Goal: Complete application form

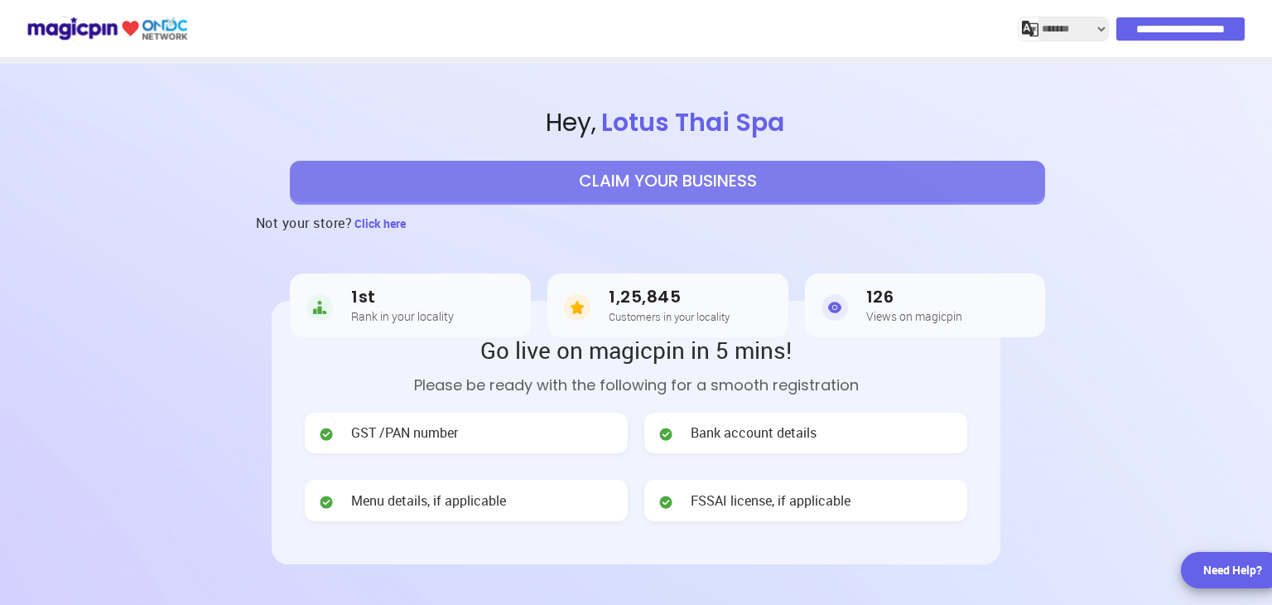
select select "*******"
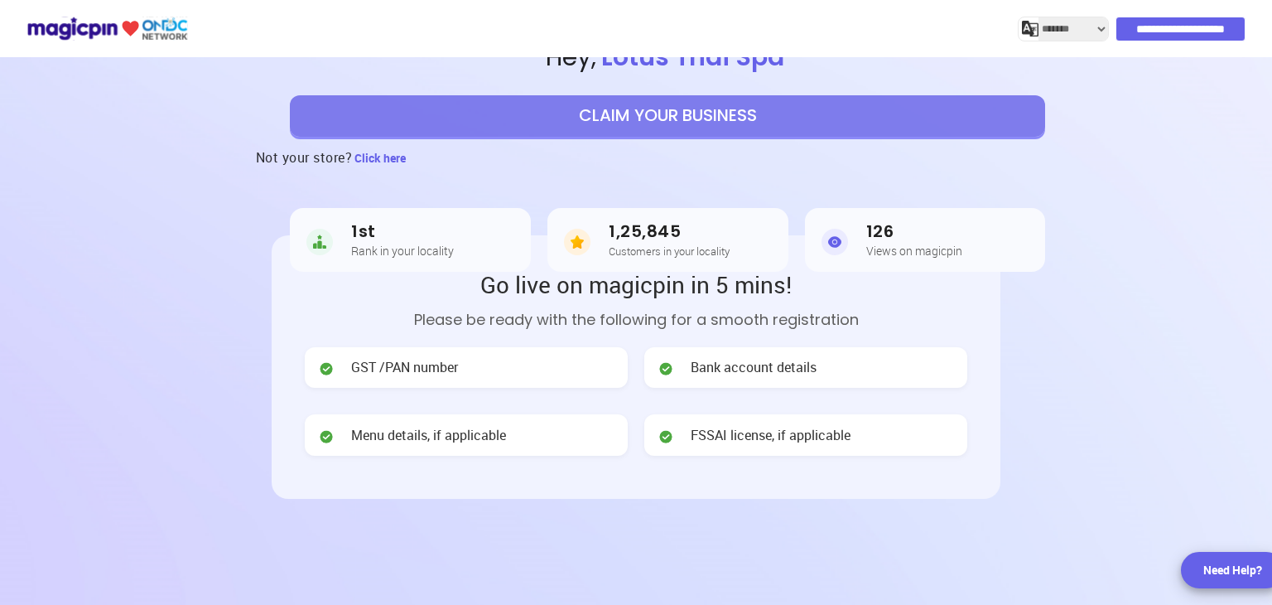
scroll to position [166, 0]
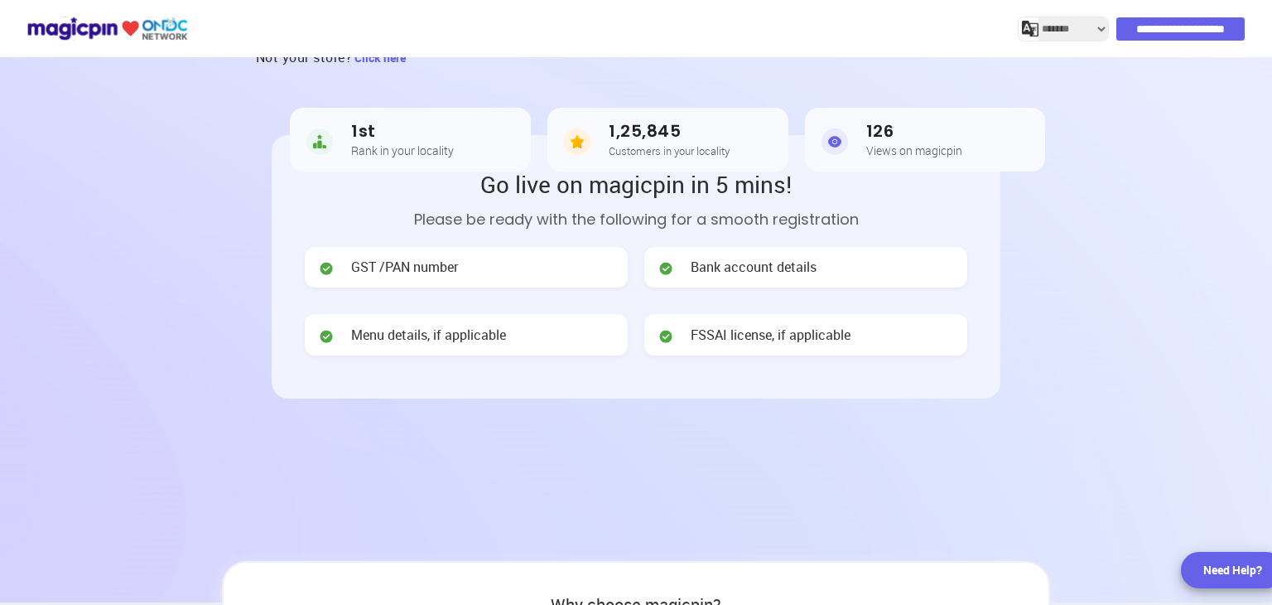
click at [517, 274] on div "GST /PAN number" at bounding box center [466, 267] width 323 height 41
click at [508, 265] on div "GST /PAN number" at bounding box center [466, 267] width 323 height 41
click at [449, 275] on span "GST /PAN number" at bounding box center [404, 267] width 107 height 19
drag, startPoint x: 460, startPoint y: 267, endPoint x: 479, endPoint y: 266, distance: 19.1
click at [461, 267] on div "GST /PAN number" at bounding box center [466, 267] width 323 height 41
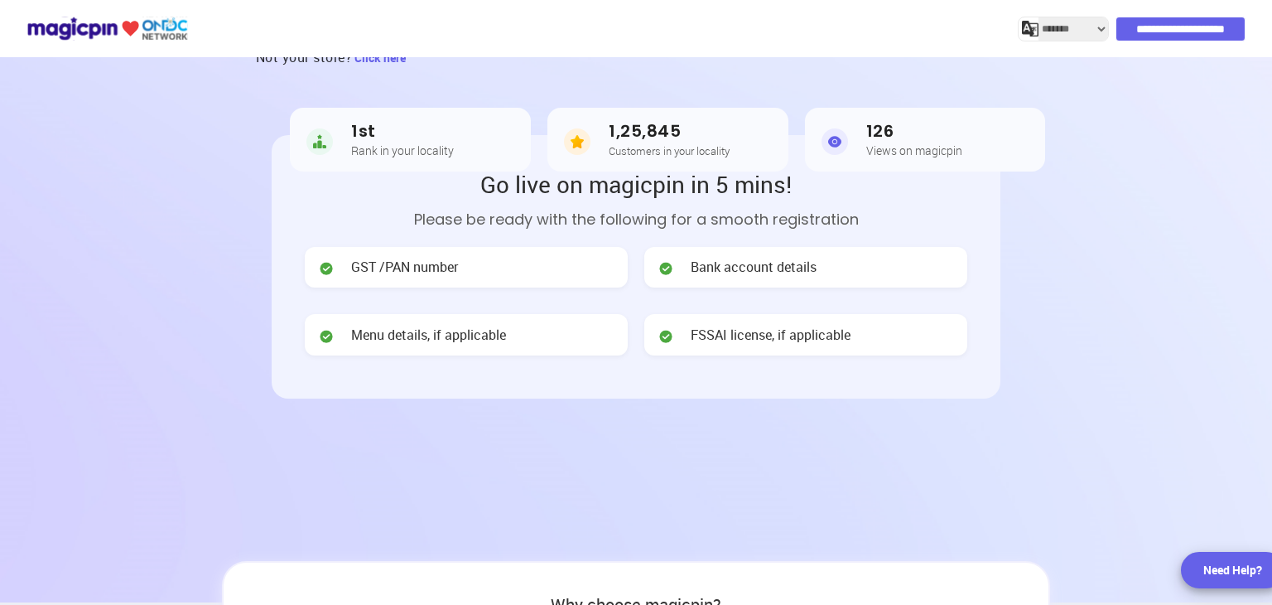
click at [890, 256] on div "Bank account details" at bounding box center [805, 267] width 323 height 41
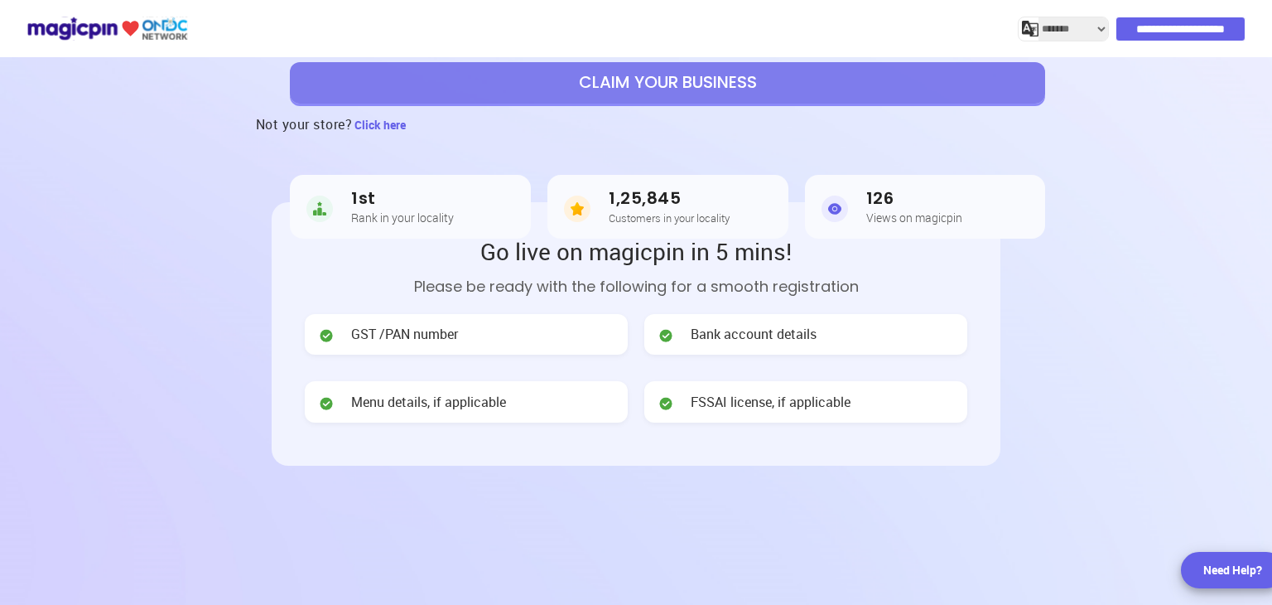
scroll to position [0, 0]
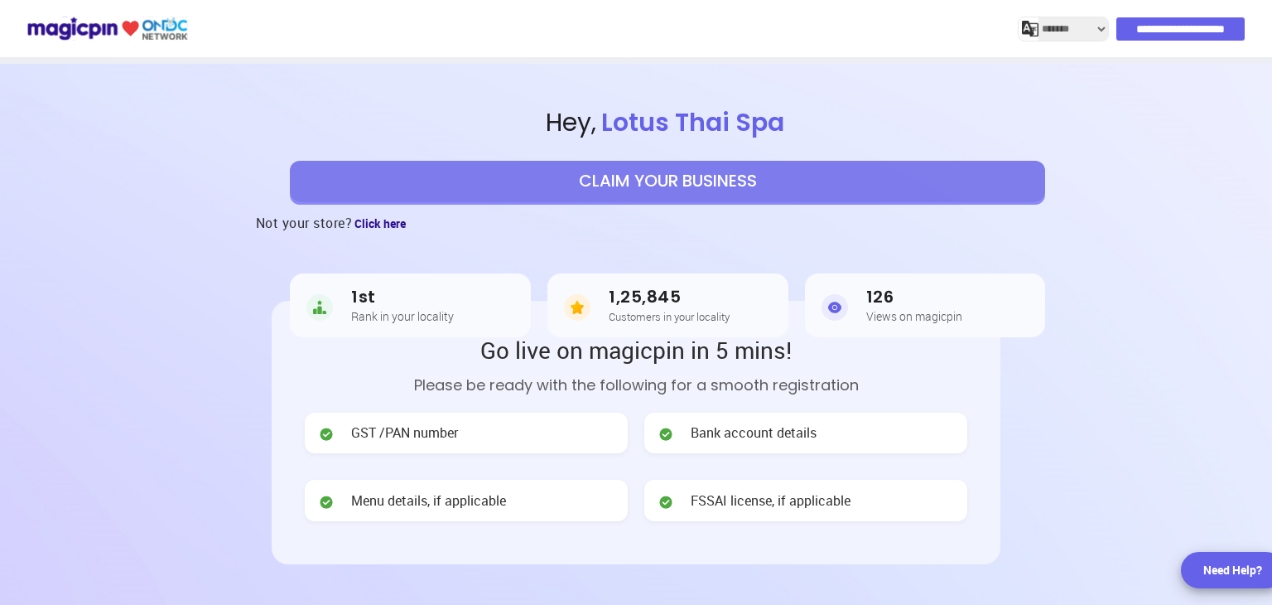
click at [383, 218] on span "Click here" at bounding box center [379, 223] width 51 height 16
select select "*******"
